Goal: Complete application form

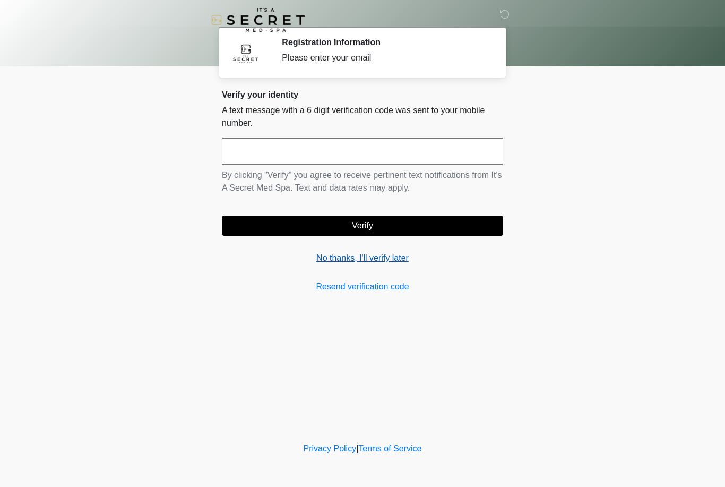
click at [343, 257] on link "No thanks, I'll verify later" at bounding box center [362, 258] width 281 height 13
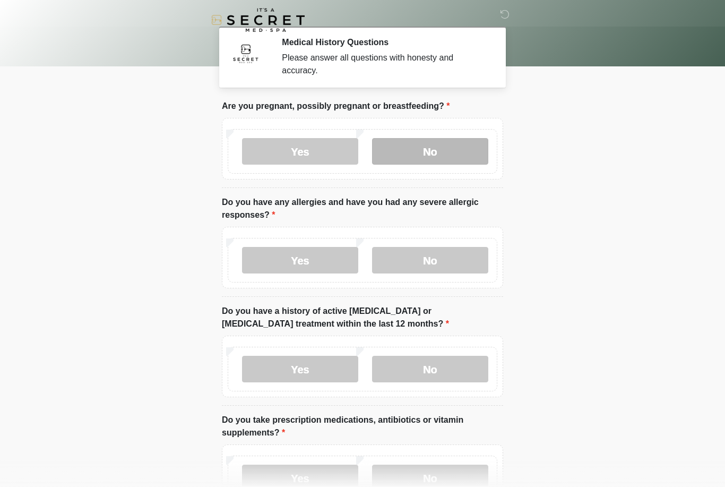
click at [436, 151] on label "No" at bounding box center [430, 151] width 116 height 27
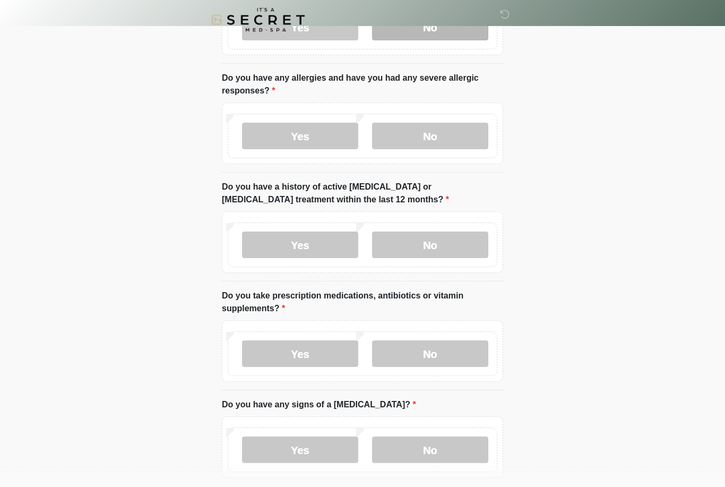
scroll to position [124, 0]
click at [445, 135] on label "No" at bounding box center [430, 136] width 116 height 27
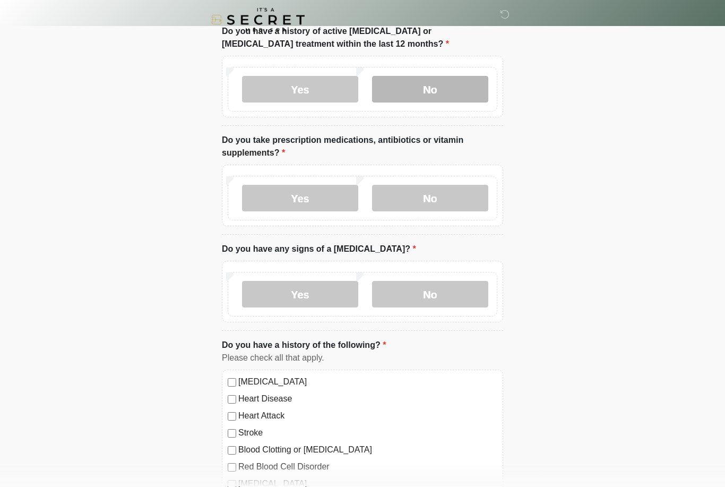
click at [434, 76] on label "No" at bounding box center [430, 89] width 116 height 27
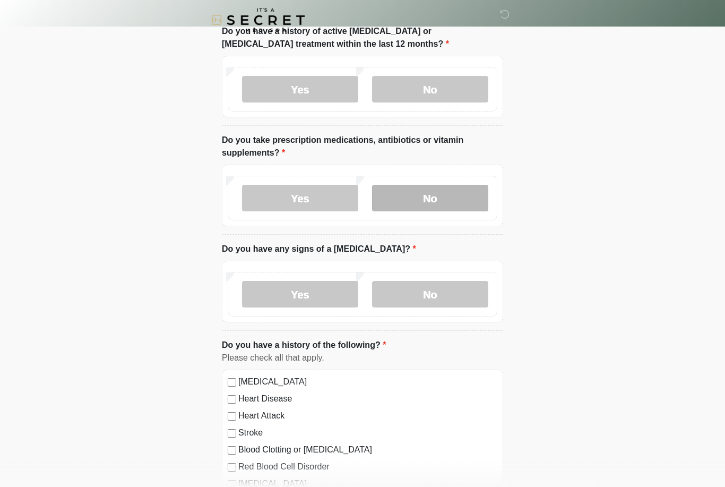
click at [441, 186] on label "No" at bounding box center [430, 198] width 116 height 27
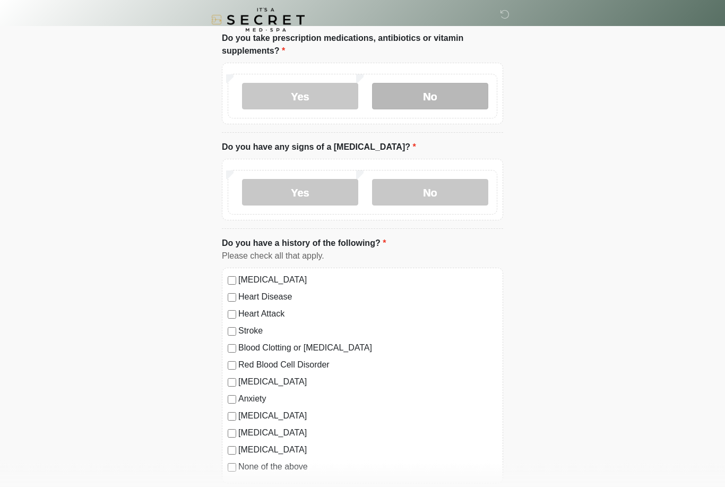
scroll to position [382, 0]
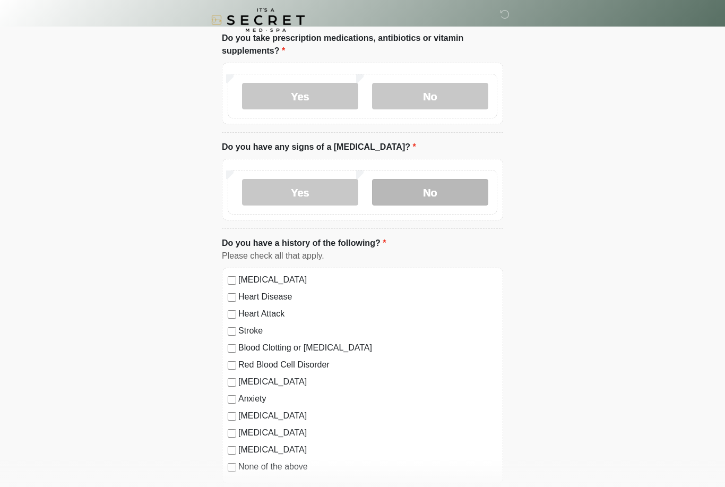
click at [460, 184] on label "No" at bounding box center [430, 192] width 116 height 27
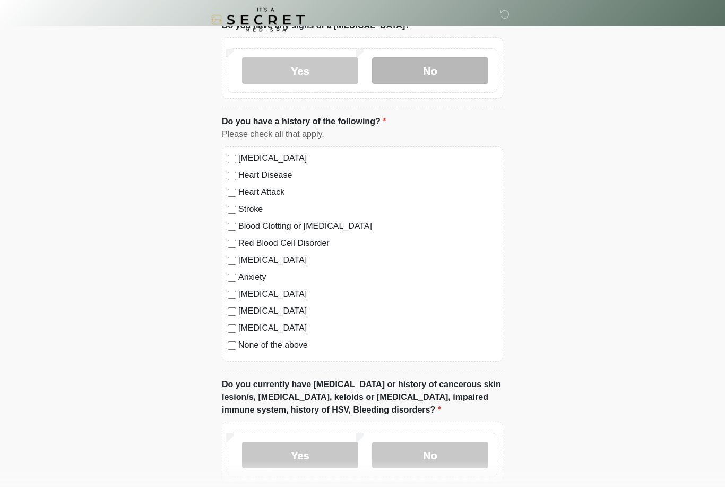
scroll to position [504, 0]
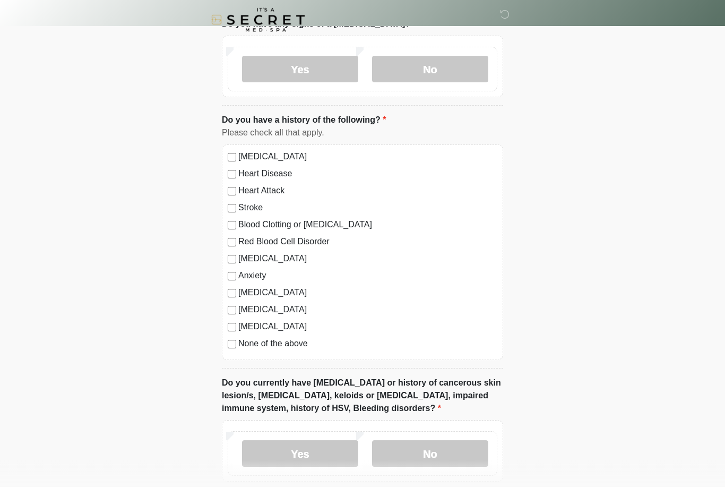
click at [243, 253] on label "[MEDICAL_DATA]" at bounding box center [367, 259] width 259 height 13
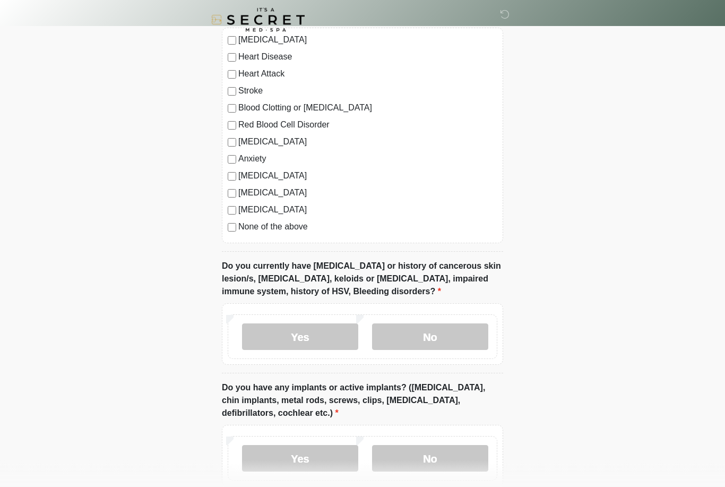
scroll to position [626, 0]
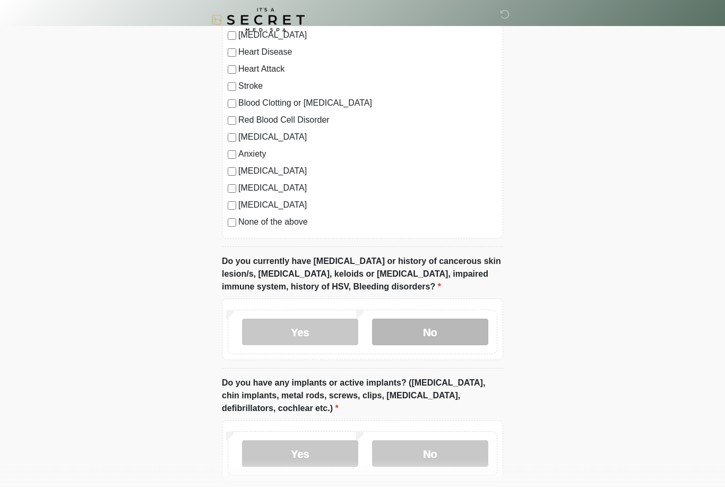
click at [451, 329] on label "No" at bounding box center [430, 332] width 116 height 27
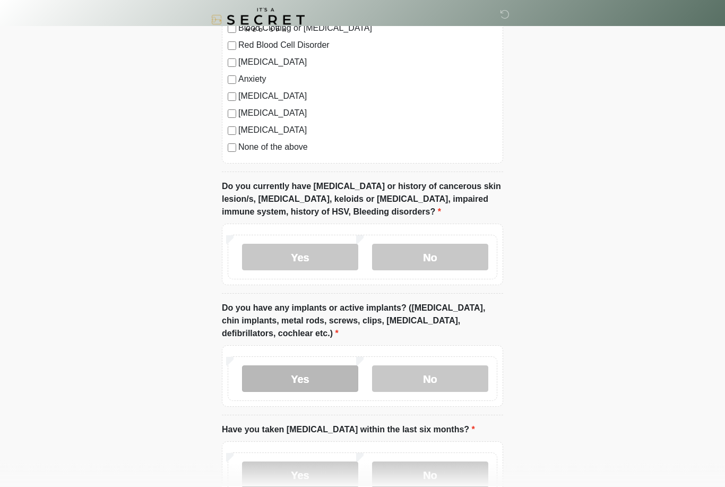
click at [303, 372] on label "Yes" at bounding box center [300, 379] width 116 height 27
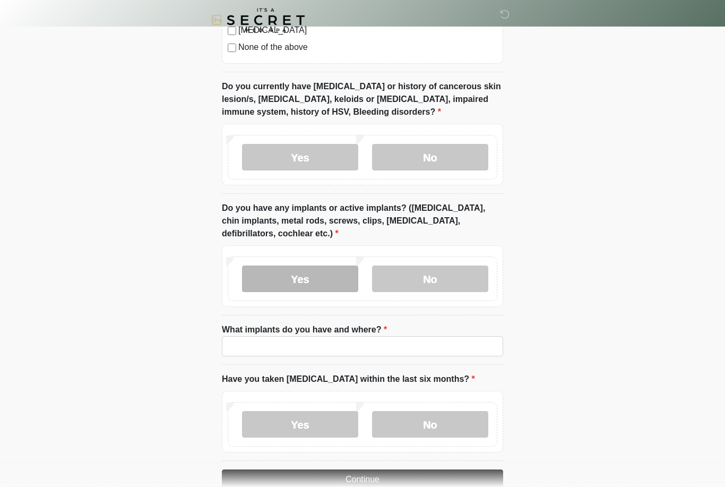
scroll to position [820, 0]
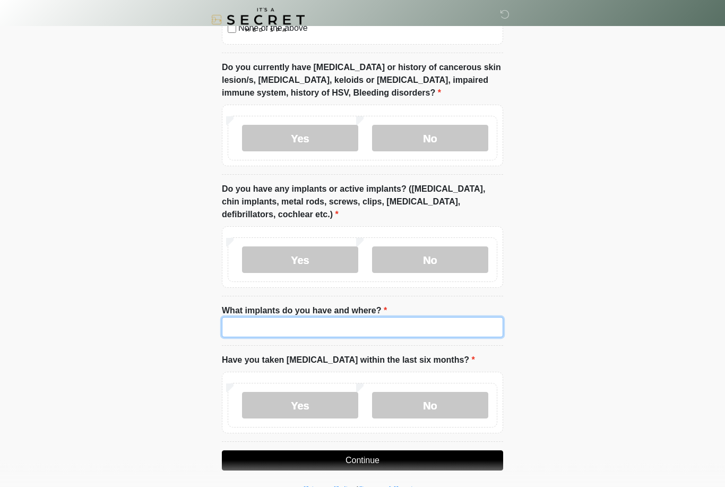
click at [379, 328] on input "What implants do you have and where?" at bounding box center [362, 327] width 281 height 20
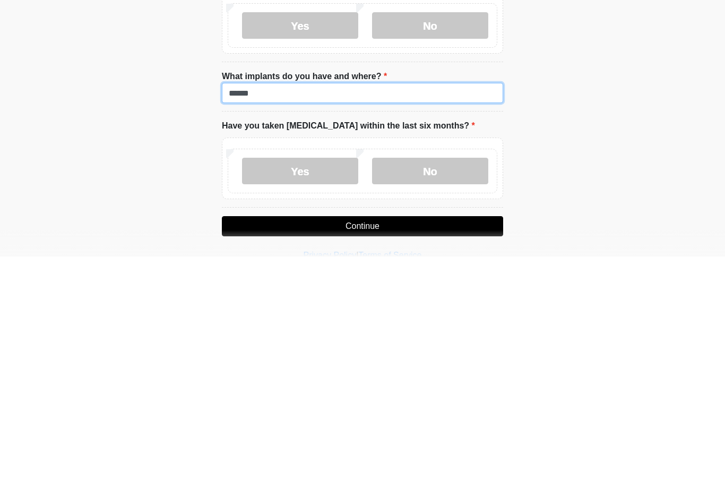
scroll to position [829, 0]
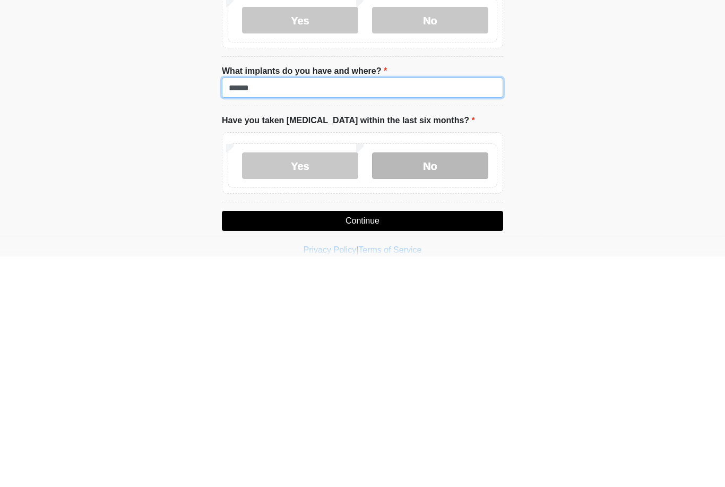
type input "******"
click at [466, 383] on label "No" at bounding box center [430, 396] width 116 height 27
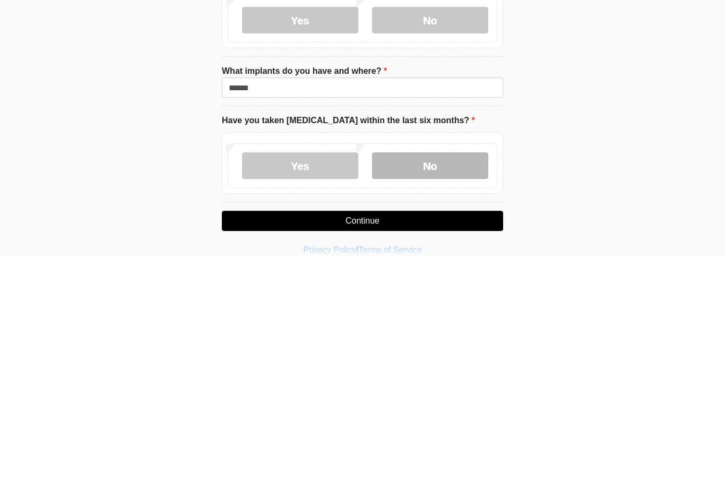
scroll to position [824, 0]
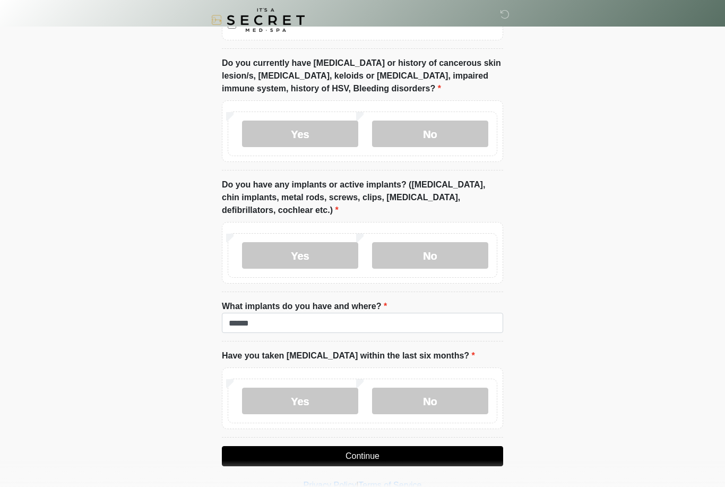
click at [400, 451] on button "Continue" at bounding box center [362, 456] width 281 height 20
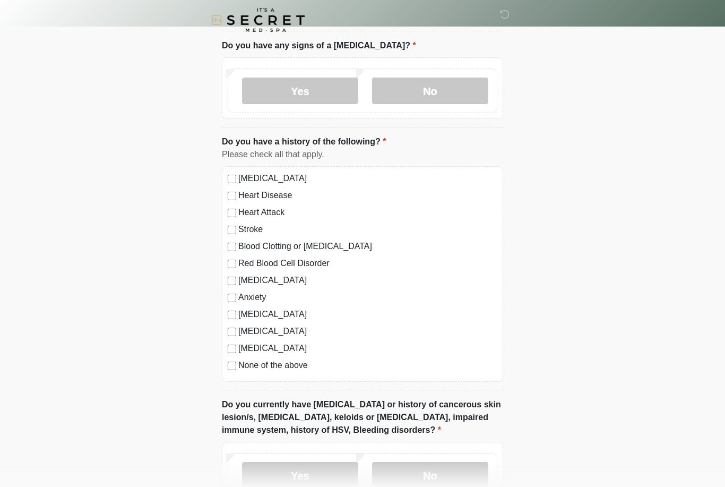
scroll to position [0, 0]
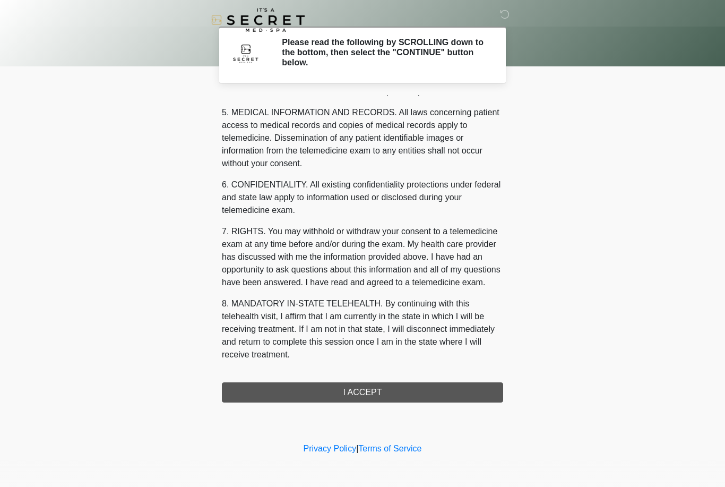
click at [403, 383] on button "I ACCEPT" at bounding box center [362, 392] width 281 height 20
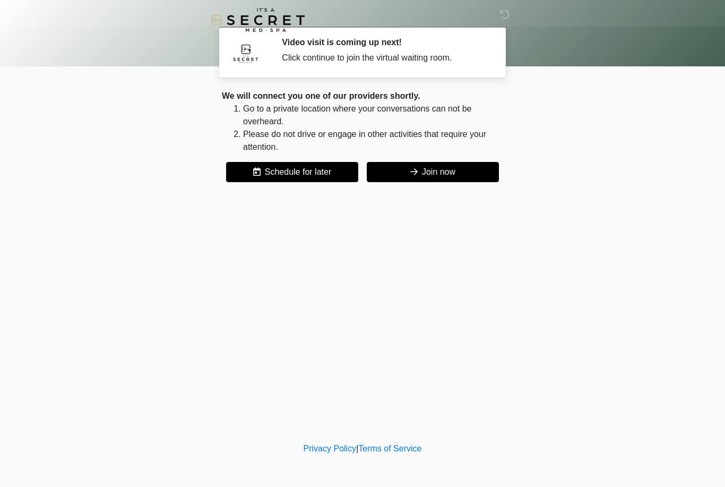
click at [439, 173] on button "Join now" at bounding box center [433, 172] width 132 height 20
